Goal: Transaction & Acquisition: Complete application form

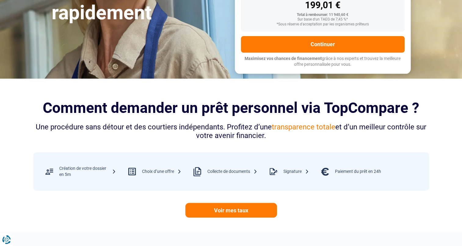
click at [163, 168] on div "Choix d’une offre" at bounding box center [151, 171] width 59 height 20
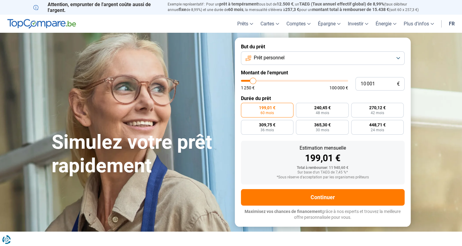
click at [313, 57] on button "Prêt personnel" at bounding box center [323, 57] width 164 height 13
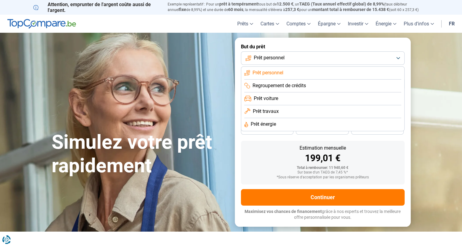
click at [270, 71] on span "Prêt personnel" at bounding box center [268, 72] width 31 height 7
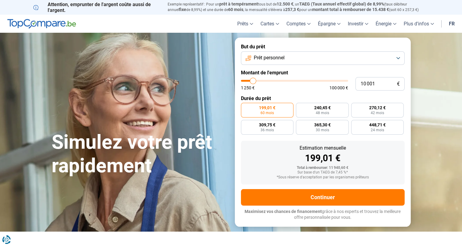
click at [270, 71] on label "Montant de l'emprunt" at bounding box center [323, 73] width 164 height 6
click at [294, 60] on button "Prêt personnel" at bounding box center [323, 57] width 164 height 13
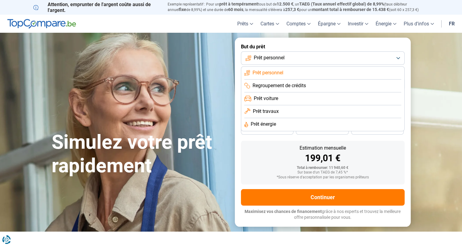
click at [265, 111] on span "Prêt travaux" at bounding box center [266, 111] width 26 height 7
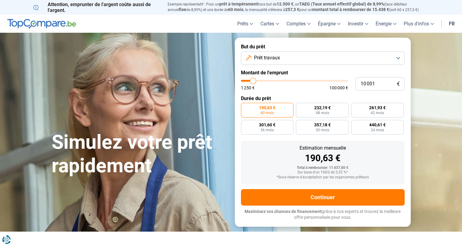
click at [290, 57] on button "Prêt travaux" at bounding box center [323, 57] width 164 height 13
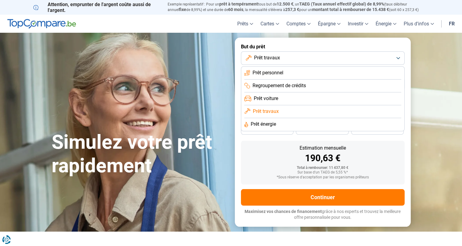
click at [290, 57] on button "Prêt travaux" at bounding box center [323, 57] width 164 height 13
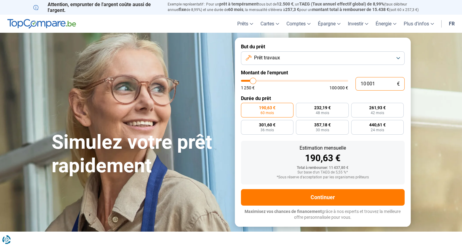
drag, startPoint x: 382, startPoint y: 83, endPoint x: 333, endPoint y: 83, distance: 48.9
click at [333, 83] on div "10 001 € 1 250 € 100 000 €" at bounding box center [323, 83] width 164 height 13
type input "10000"
radio input "true"
type input "2"
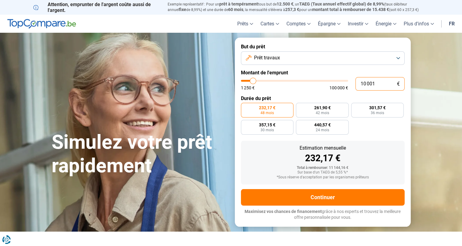
type input "1250"
type input "20"
type input "1250"
type input "200"
type input "1250"
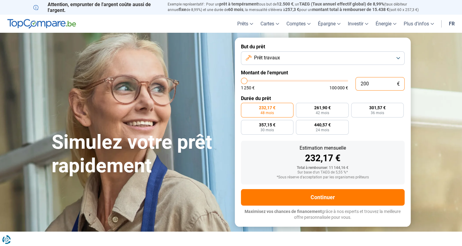
type input "2 000"
type input "2000"
type input "20 000"
type input "20000"
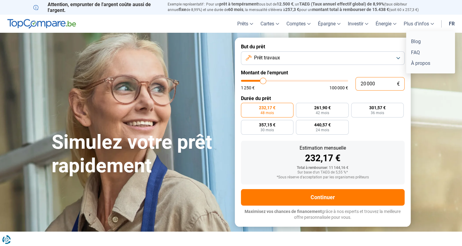
radio input "false"
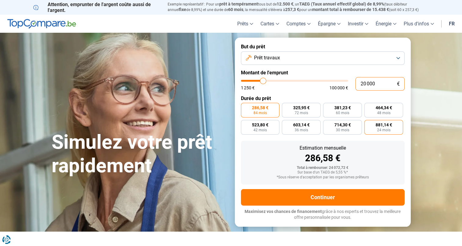
type input "20 000"
click at [386, 127] on span "881,14 €" at bounding box center [384, 124] width 16 height 4
click at [368, 124] on input "881,14 € 24 mois" at bounding box center [366, 122] width 4 height 4
radio input "true"
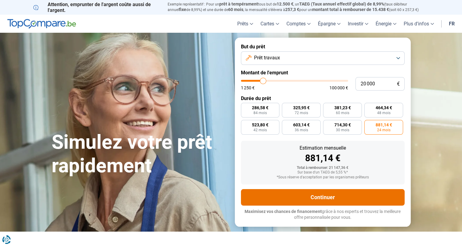
click at [337, 195] on button "Continuer" at bounding box center [323, 197] width 164 height 16
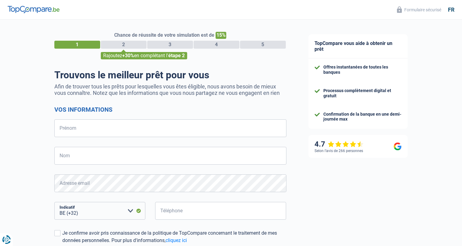
select select "32"
click at [111, 129] on input "Prénom" at bounding box center [170, 128] width 232 height 18
type input "Bertrand"
type input "Draye"
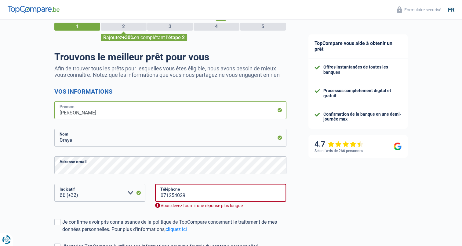
scroll to position [61, 0]
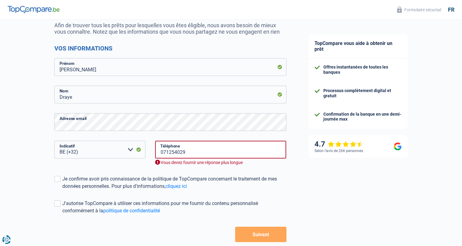
click at [26, 152] on div "Chance de réussite de votre simulation est de 15% 1 2 3 4 5 Rajoutez +30% en co…" at bounding box center [149, 116] width 298 height 320
click at [83, 154] on select "BE (+32) LU (+352) Veuillez sélectionner une option" at bounding box center [99, 150] width 91 height 18
click at [106, 153] on select "BE (+32) LU (+352) Veuillez sélectionner une option" at bounding box center [99, 150] width 91 height 18
click at [180, 153] on input "071254029" at bounding box center [220, 150] width 131 height 18
drag, startPoint x: 164, startPoint y: 149, endPoint x: 8, endPoint y: 126, distance: 157.5
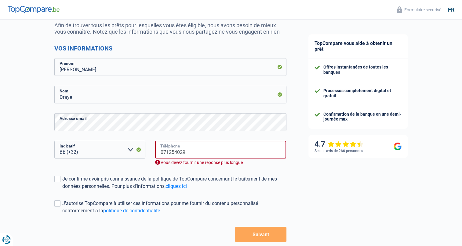
click at [40, 144] on div "Chance de réussite de votre simulation est de 15% 1 2 3 4 5 Rajoutez +30% en co…" at bounding box center [149, 116] width 298 height 320
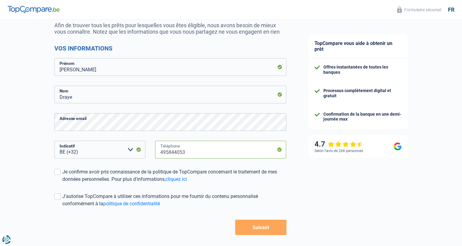
type input "495844053"
drag, startPoint x: 365, startPoint y: 172, endPoint x: 362, endPoint y: 188, distance: 16.2
click at [365, 174] on div "TopCompare vous aide à obtenir un prêt Offres instantanées de toutes les banque…" at bounding box center [380, 114] width 165 height 313
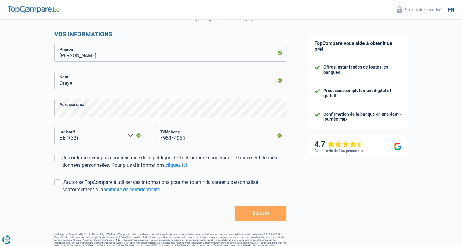
scroll to position [87, 0]
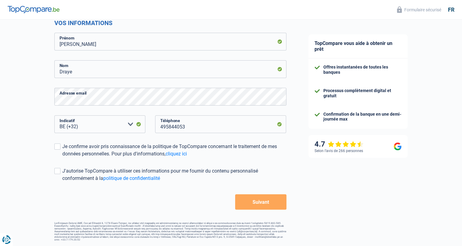
click at [264, 200] on button "Suivant" at bounding box center [260, 201] width 51 height 15
click at [160, 126] on input "495844053" at bounding box center [220, 124] width 131 height 18
click at [259, 199] on button "Suivant" at bounding box center [260, 201] width 51 height 15
click at [67, 147] on div "Je confirme avoir pris connaissance de la politique de TopCompare concernant le…" at bounding box center [174, 150] width 224 height 15
click at [62, 157] on input "Je confirme avoir pris connaissance de la politique de TopCompare concernant le…" at bounding box center [62, 157] width 0 height 0
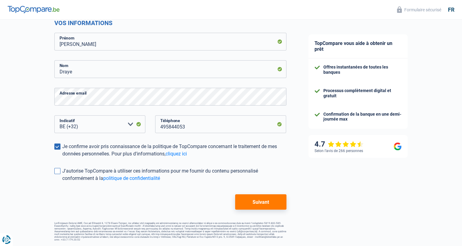
click at [58, 171] on span at bounding box center [57, 171] width 6 height 6
click at [62, 182] on input "J'autorise TopCompare à utiliser ces informations pour me fournir du contenu pe…" at bounding box center [62, 182] width 0 height 0
click at [250, 206] on button "Suivant" at bounding box center [260, 201] width 51 height 15
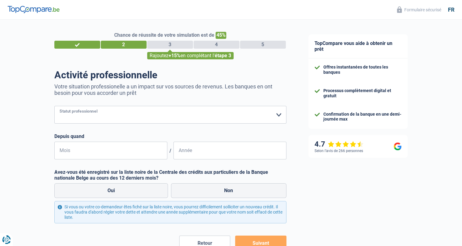
click at [127, 114] on select "Ouvrier Employé privé Employé public Invalide Indépendant Pensionné Chômeur Mut…" at bounding box center [170, 115] width 232 height 18
select select "privateEmployee"
click at [54, 106] on select "Ouvrier Employé privé Employé public Invalide Indépendant Pensionné Chômeur Mut…" at bounding box center [170, 115] width 232 height 18
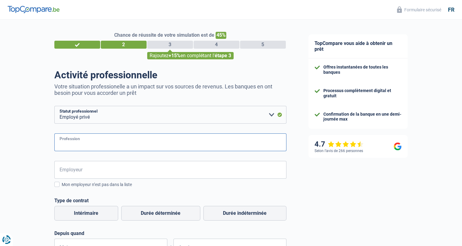
click at [91, 147] on input "Profession" at bounding box center [170, 142] width 232 height 18
type input "commercial interne"
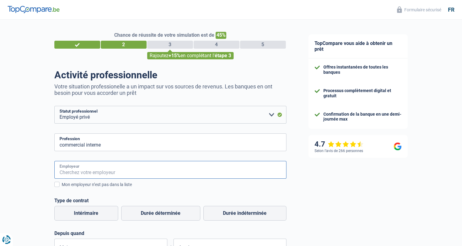
click at [127, 171] on input "Employeur" at bounding box center [170, 170] width 232 height 18
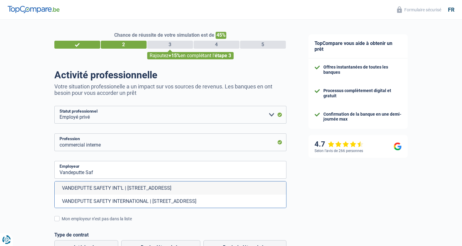
click at [170, 204] on li "VANDEPUTTE SAFETY INTERNATIONAL | Binnensteenweg, 160 | 2530 - Boechout" at bounding box center [171, 200] width 232 height 13
type input "VANDEPUTTE SAFETY INTERNATIONAL | Binnensteenweg, 160 | 2530 - Boechout"
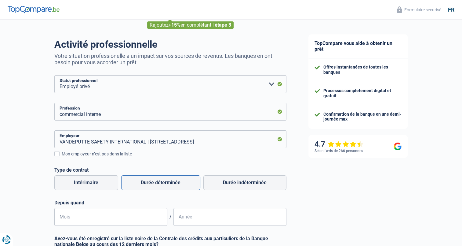
scroll to position [61, 0]
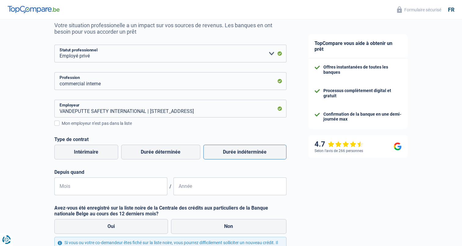
click at [243, 149] on label "Durée indéterminée" at bounding box center [244, 151] width 83 height 15
click at [119, 191] on input "Mois" at bounding box center [110, 186] width 113 height 18
type input "03"
click at [228, 188] on input "Année" at bounding box center [230, 186] width 113 height 18
type input "2025"
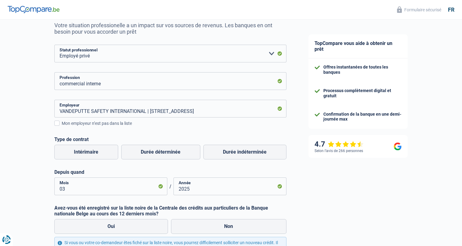
click at [11, 207] on div "Chance de réussite de votre simulation est de 45% 1 2 3 4 5 Rajoutez +15% en co…" at bounding box center [149, 138] width 298 height 364
click at [239, 225] on label "Non" at bounding box center [228, 226] width 115 height 15
click at [239, 225] on input "Non" at bounding box center [228, 226] width 115 height 15
radio input "true"
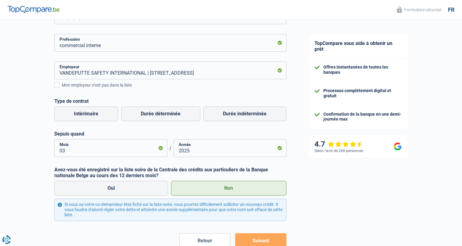
scroll to position [138, 0]
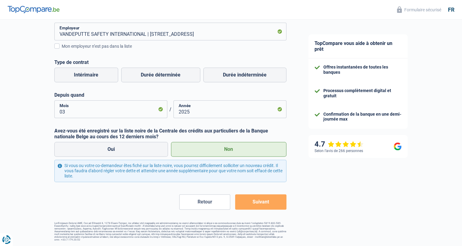
click at [256, 206] on button "Suivant" at bounding box center [260, 201] width 51 height 15
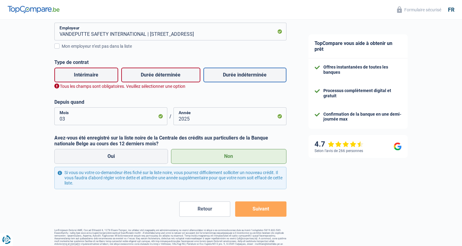
click at [243, 75] on label "Durée indéterminée" at bounding box center [244, 75] width 83 height 15
click at [243, 75] on input "Durée indéterminée" at bounding box center [244, 75] width 83 height 15
radio input "true"
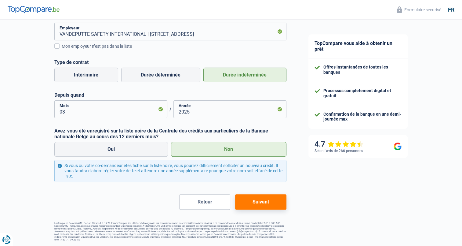
click at [243, 75] on label "Durée indéterminée" at bounding box center [244, 75] width 83 height 15
click at [243, 75] on input "Durée indéterminée" at bounding box center [244, 75] width 83 height 15
click at [271, 200] on button "Suivant" at bounding box center [260, 201] width 51 height 15
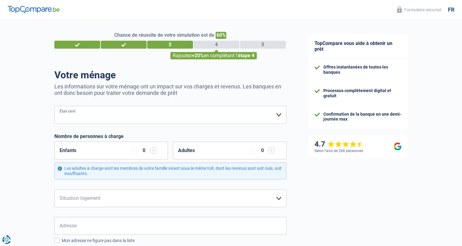
click at [111, 118] on select "Célibataire Marié(e) Cohabitant(e) légal(e) Divorcé(e) Veuf(ve) Séparé (de fait…" at bounding box center [170, 115] width 232 height 18
select select "married"
click at [54, 106] on select "Célibataire Marié(e) Cohabitant(e) légal(e) Divorcé(e) Veuf(ve) Séparé (de fait…" at bounding box center [170, 115] width 232 height 18
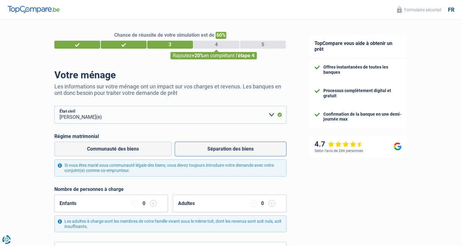
click at [233, 150] on label "Séparation des biens" at bounding box center [231, 148] width 112 height 15
click at [233, 150] on input "Séparation des biens" at bounding box center [231, 148] width 112 height 15
radio input "true"
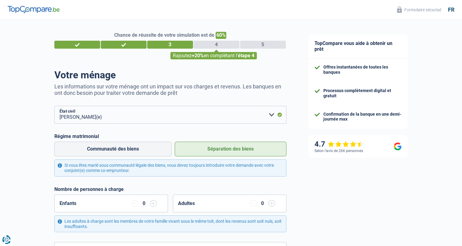
scroll to position [61, 0]
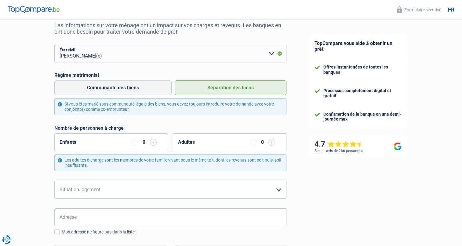
click at [153, 142] on input "button" at bounding box center [153, 142] width 7 height 7
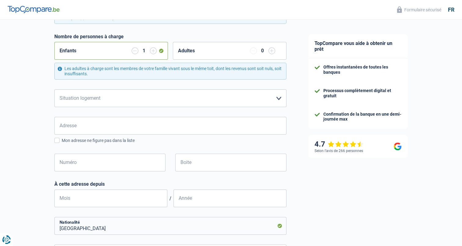
scroll to position [153, 0]
click at [276, 98] on select "Locataire Propriétaire avec prêt hypothécaire Propriétaire sans prêt hypothécai…" at bounding box center [170, 98] width 232 height 18
select select "ownerWithMortgage"
click at [54, 89] on select "Locataire Propriétaire avec prêt hypothécaire Propriétaire sans prêt hypothécai…" at bounding box center [170, 98] width 232 height 18
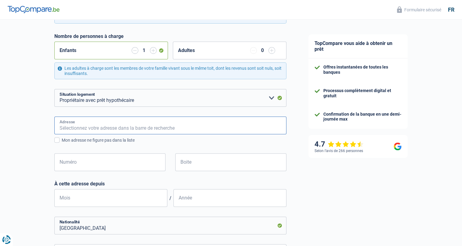
click at [102, 128] on input "Adresse" at bounding box center [170, 125] width 232 height 18
type input "Rue Léanne 82"
type input "Belgique"
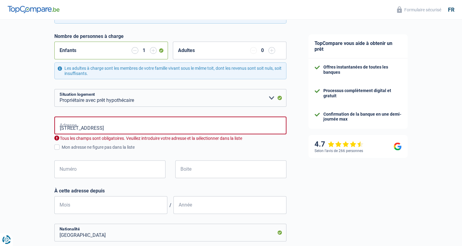
type input "Belgique"
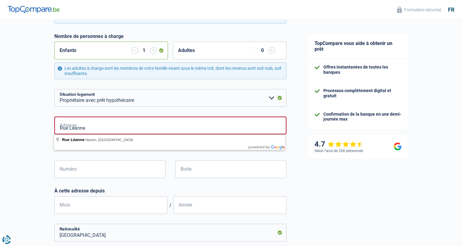
drag, startPoint x: 33, startPoint y: 156, endPoint x: 63, endPoint y: 155, distance: 29.6
click at [33, 156] on div "Chance de réussite de votre simulation est de 60% 1 2 3 4 5 Rajoutez +20% en co…" at bounding box center [149, 160] width 298 height 593
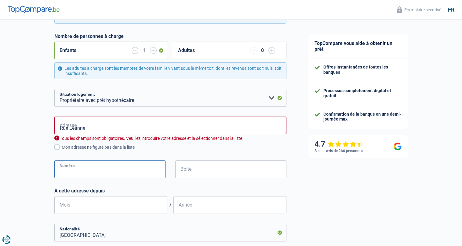
click at [76, 169] on input "Numéro" at bounding box center [109, 169] width 111 height 18
click at [93, 128] on input "Rue Léanne" at bounding box center [170, 125] width 232 height 18
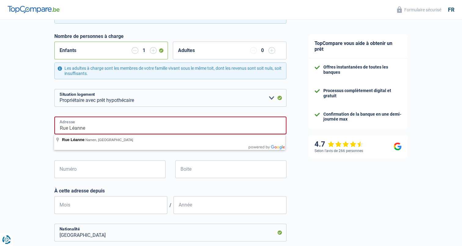
drag, startPoint x: 83, startPoint y: 127, endPoint x: 20, endPoint y: 116, distance: 63.9
click at [30, 127] on div "Chance de réussite de votre simulation est de 60% 1 2 3 4 5 Rajoutez +20% en co…" at bounding box center [149, 128] width 298 height 528
type input "Rue Léanne, 5000, Namur, BE"
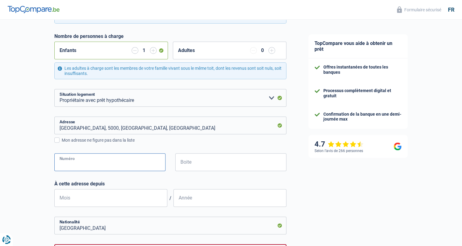
click at [101, 155] on input "Numéro" at bounding box center [109, 162] width 111 height 18
type input "82"
click at [92, 198] on input "Mois" at bounding box center [110, 198] width 113 height 18
type input "03"
click at [212, 198] on input "Année" at bounding box center [230, 198] width 113 height 18
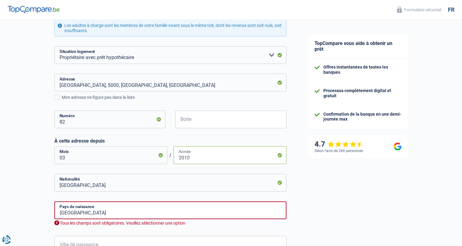
scroll to position [244, 0]
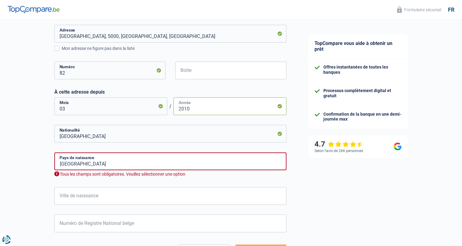
type input "2010"
click at [95, 160] on input "Belgique" at bounding box center [170, 161] width 232 height 18
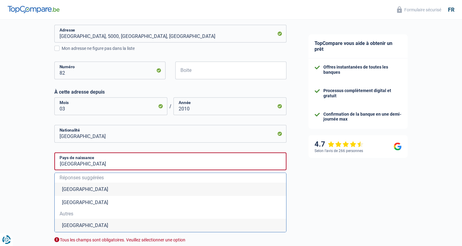
click at [75, 189] on li "Belgique" at bounding box center [171, 188] width 232 height 13
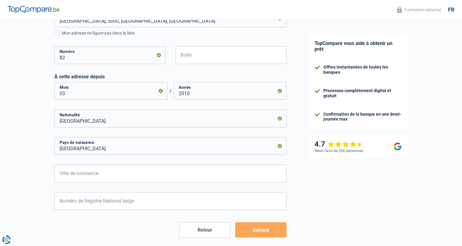
scroll to position [287, 0]
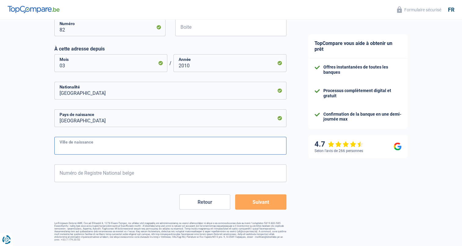
click at [100, 143] on input "Ville de naissance" at bounding box center [170, 146] width 232 height 18
type input "charleroi"
click at [80, 171] on input "Numéro de Registre National belge" at bounding box center [170, 173] width 232 height 18
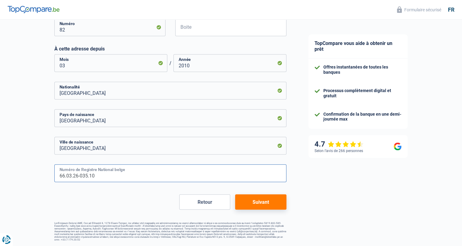
type input "66.03.26-035.10"
click at [264, 204] on button "Suivant" at bounding box center [260, 201] width 51 height 15
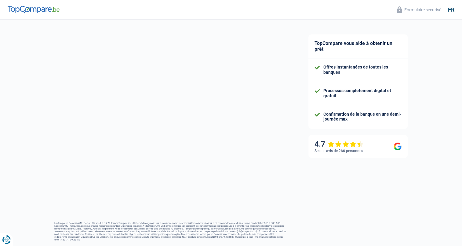
select select "familyAllowances"
select select "netSalary"
select select "mealVouchers"
select select "mortgage"
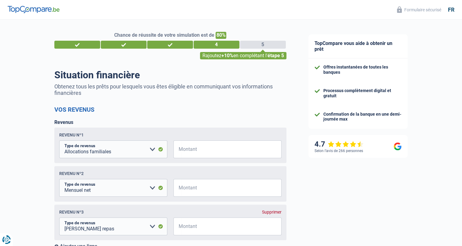
click at [160, 123] on div "Revenus Revenu nº1 Allocation d'handicap Allocations chômage Allocations famili…" at bounding box center [170, 184] width 232 height 130
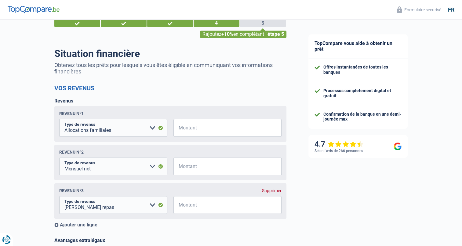
scroll to position [61, 0]
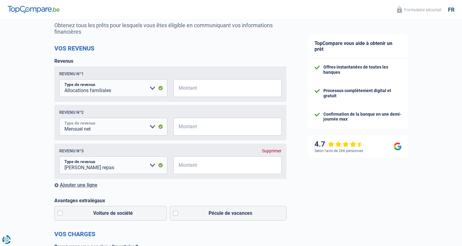
click at [150, 130] on select "Allocation d'handicap Allocations chômage Allocations familiales Chèques repas …" at bounding box center [113, 127] width 108 height 18
click at [190, 125] on input "Montant" at bounding box center [231, 127] width 101 height 18
type input "2.400"
click at [193, 89] on input "Montant" at bounding box center [231, 88] width 101 height 18
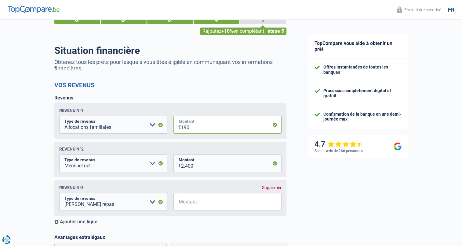
scroll to position [0, 0]
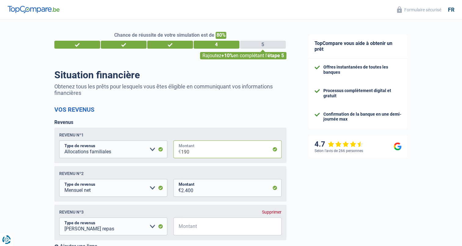
type input "190"
click at [205, 46] on div "4" at bounding box center [217, 45] width 46 height 8
click at [185, 48] on div "3" at bounding box center [170, 45] width 46 height 8
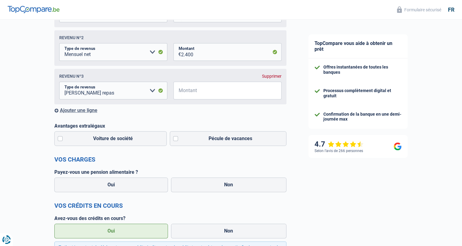
scroll to position [122, 0]
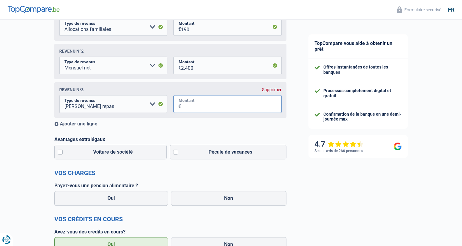
click at [186, 108] on input "Montant" at bounding box center [231, 104] width 101 height 18
type input "100"
drag, startPoint x: 24, startPoint y: 139, endPoint x: 170, endPoint y: 136, distance: 145.1
click at [25, 139] on div "Chance de réussite de votre simulation est de 80% 1 2 3 4 5 Rajoutez +10% en co…" at bounding box center [149, 220] width 298 height 651
click at [365, 176] on div "TopCompare vous aide à obtenir un prêt Offres instantanées de toutes les banque…" at bounding box center [380, 222] width 165 height 651
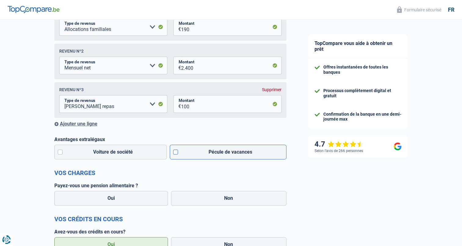
click at [175, 153] on label "Pécule de vacances" at bounding box center [228, 151] width 117 height 15
click at [175, 153] on input "Pécule de vacances" at bounding box center [228, 151] width 117 height 15
checkbox input "true"
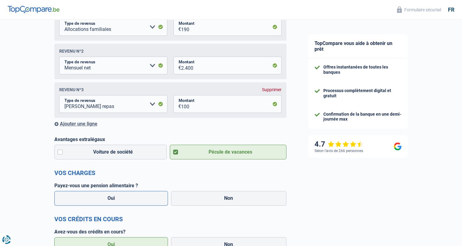
click at [136, 194] on label "Oui" at bounding box center [111, 198] width 114 height 15
click at [136, 194] on input "Oui" at bounding box center [111, 198] width 114 height 15
radio input "true"
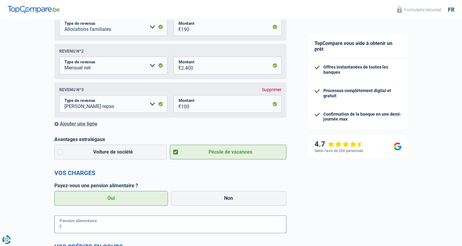
click at [104, 221] on input "Pension alimentaire" at bounding box center [174, 224] width 225 height 18
type input "100"
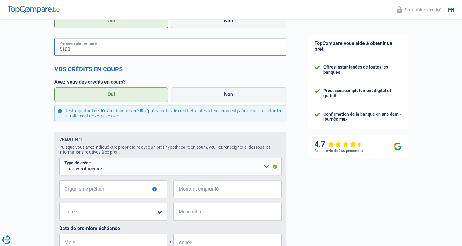
scroll to position [397, 0]
